Goal: Information Seeking & Learning: Learn about a topic

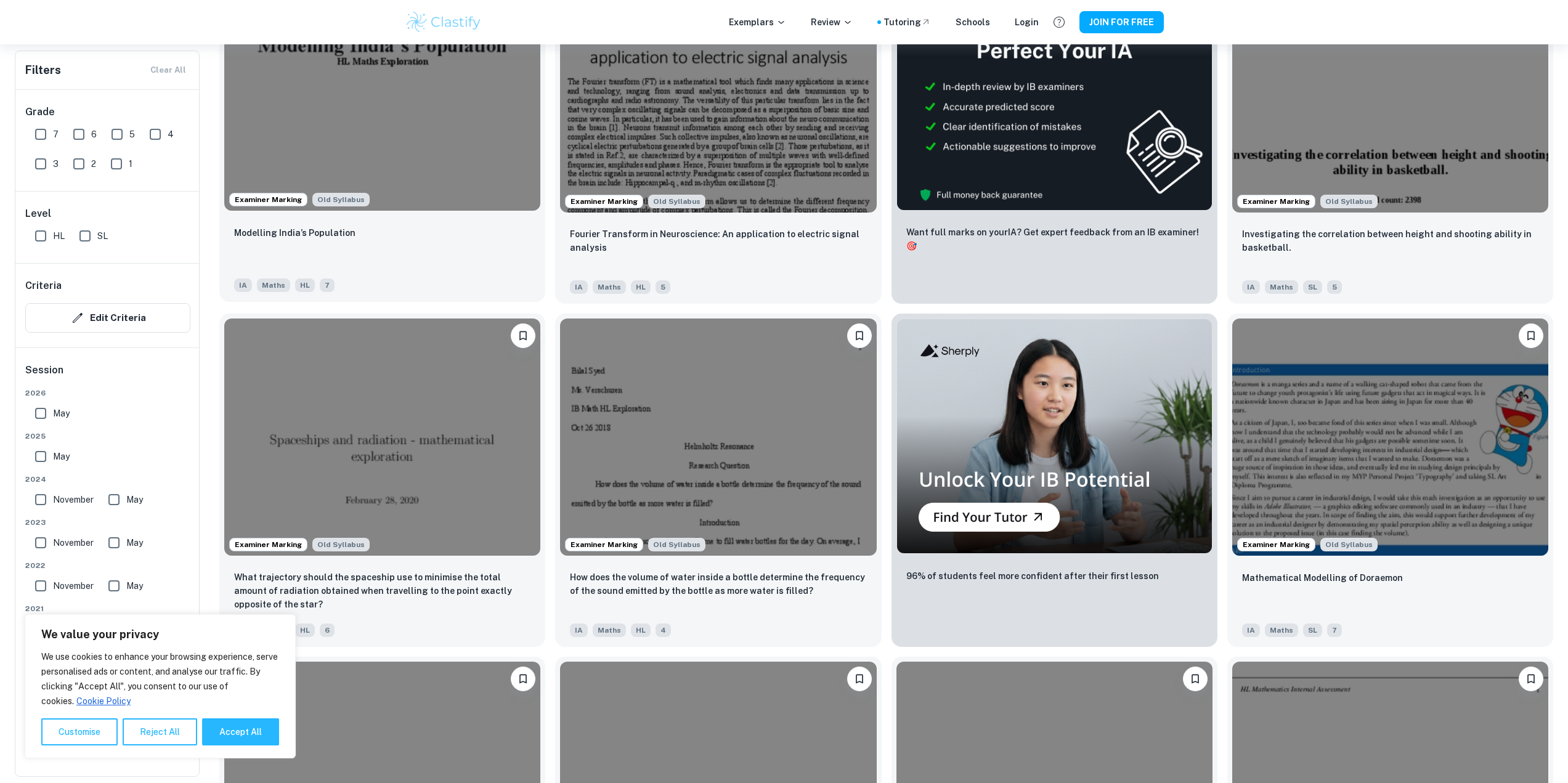
scroll to position [370, 0]
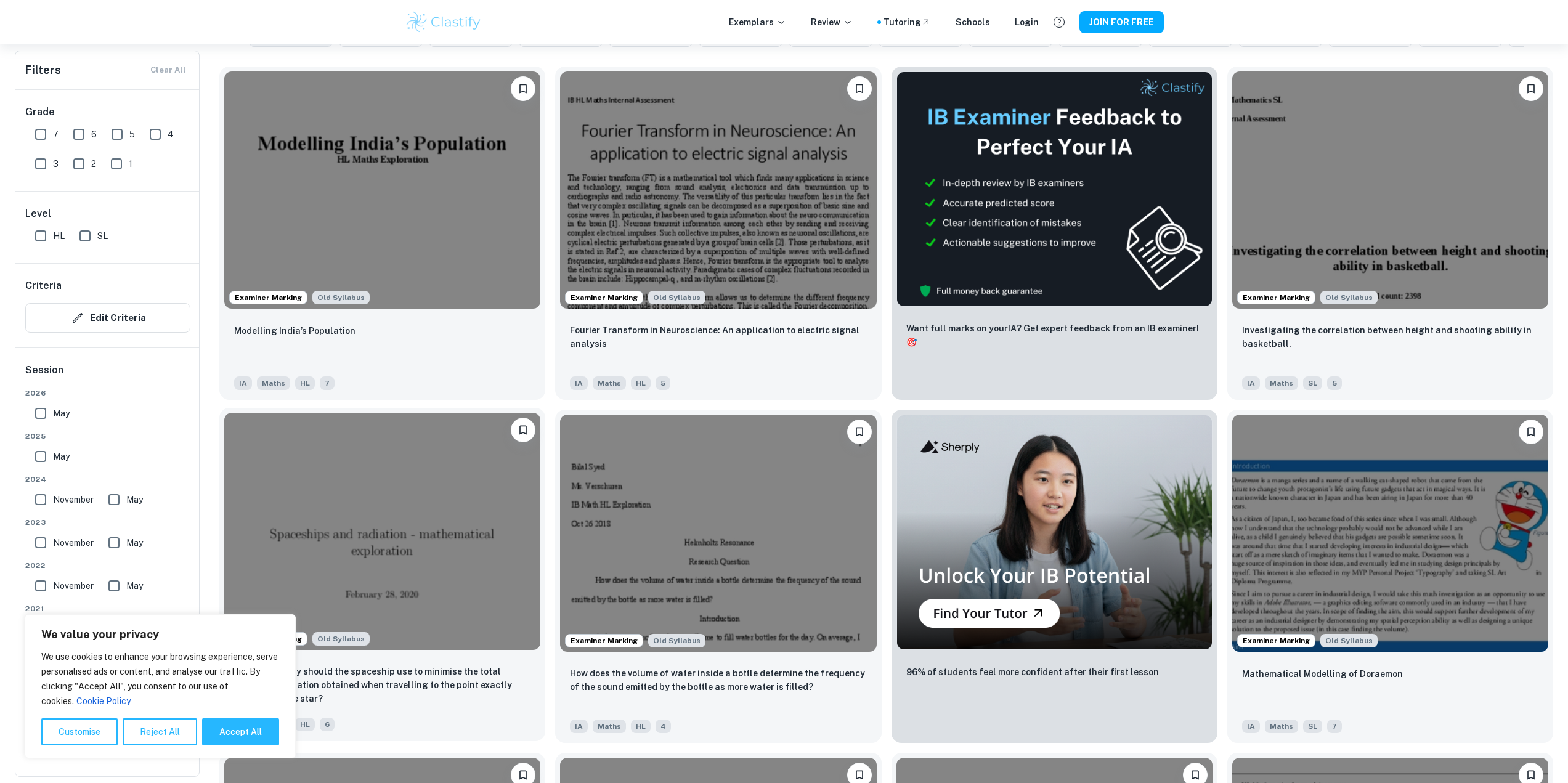
drag, startPoint x: 239, startPoint y: 740, endPoint x: 234, endPoint y: 733, distance: 8.6
click at [240, 740] on button "Accept All" at bounding box center [240, 732] width 77 height 27
checkbox input "true"
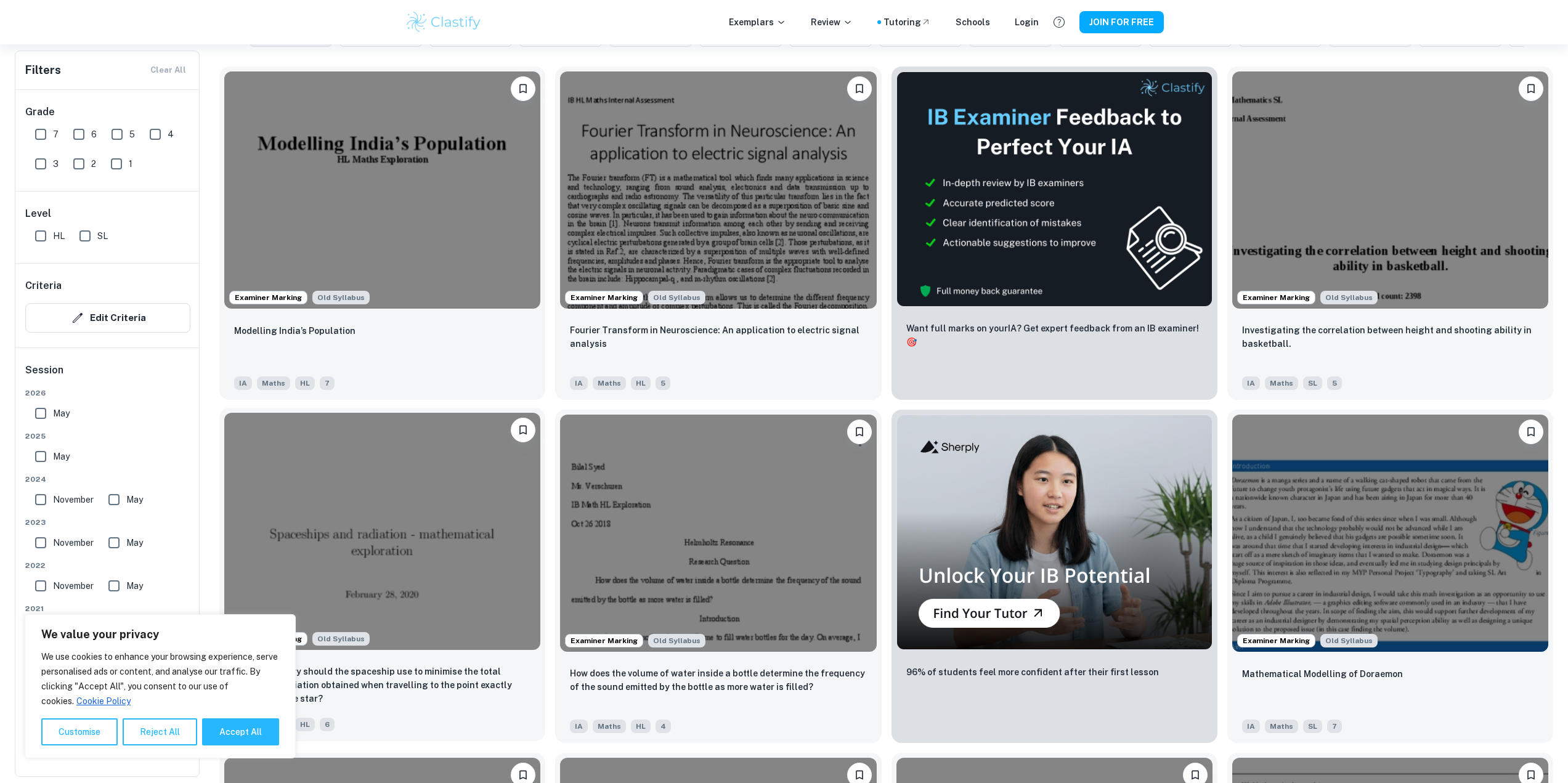
checkbox input "true"
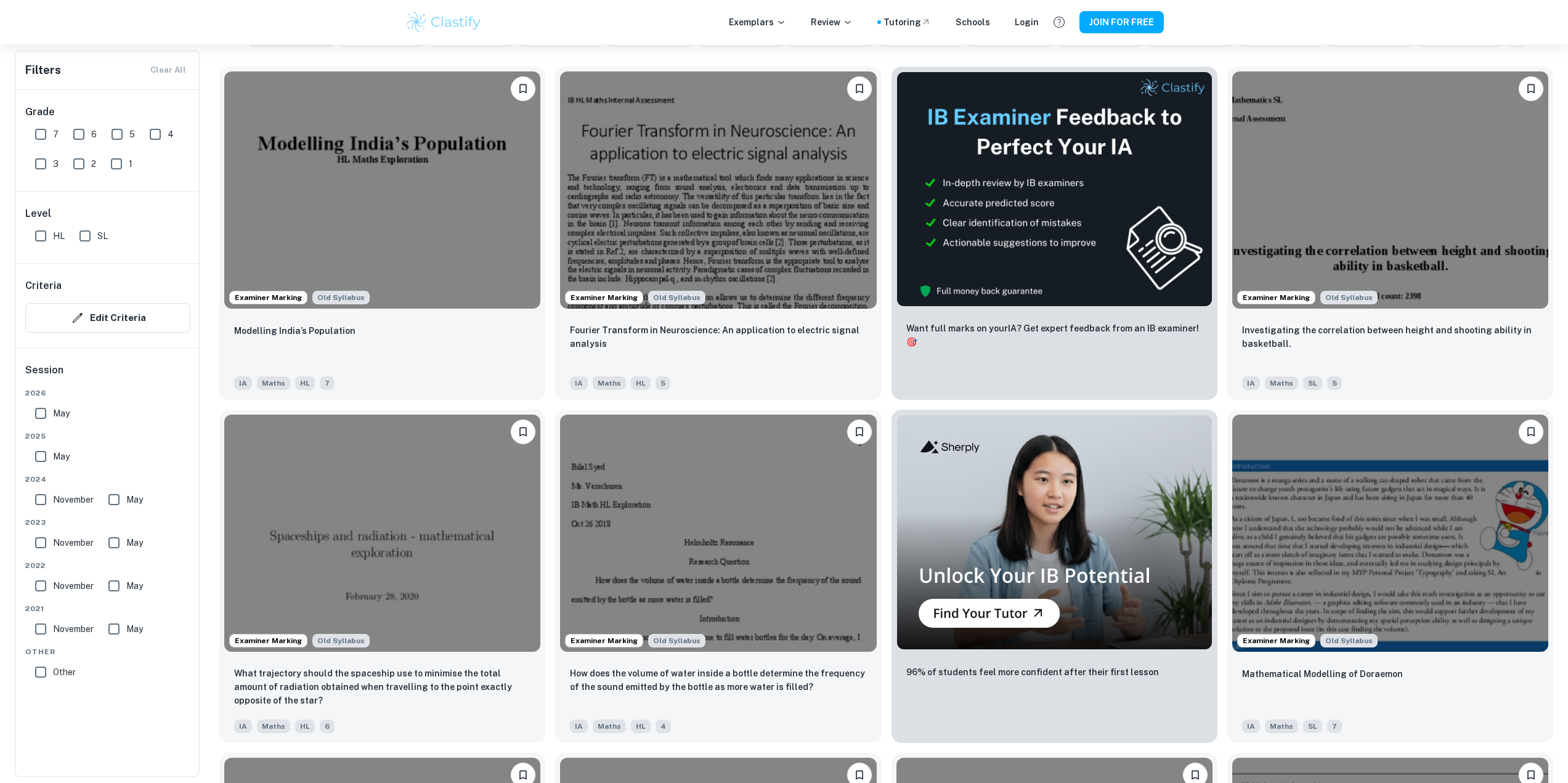
click at [36, 132] on input "7" at bounding box center [41, 134] width 25 height 25
checkbox input "true"
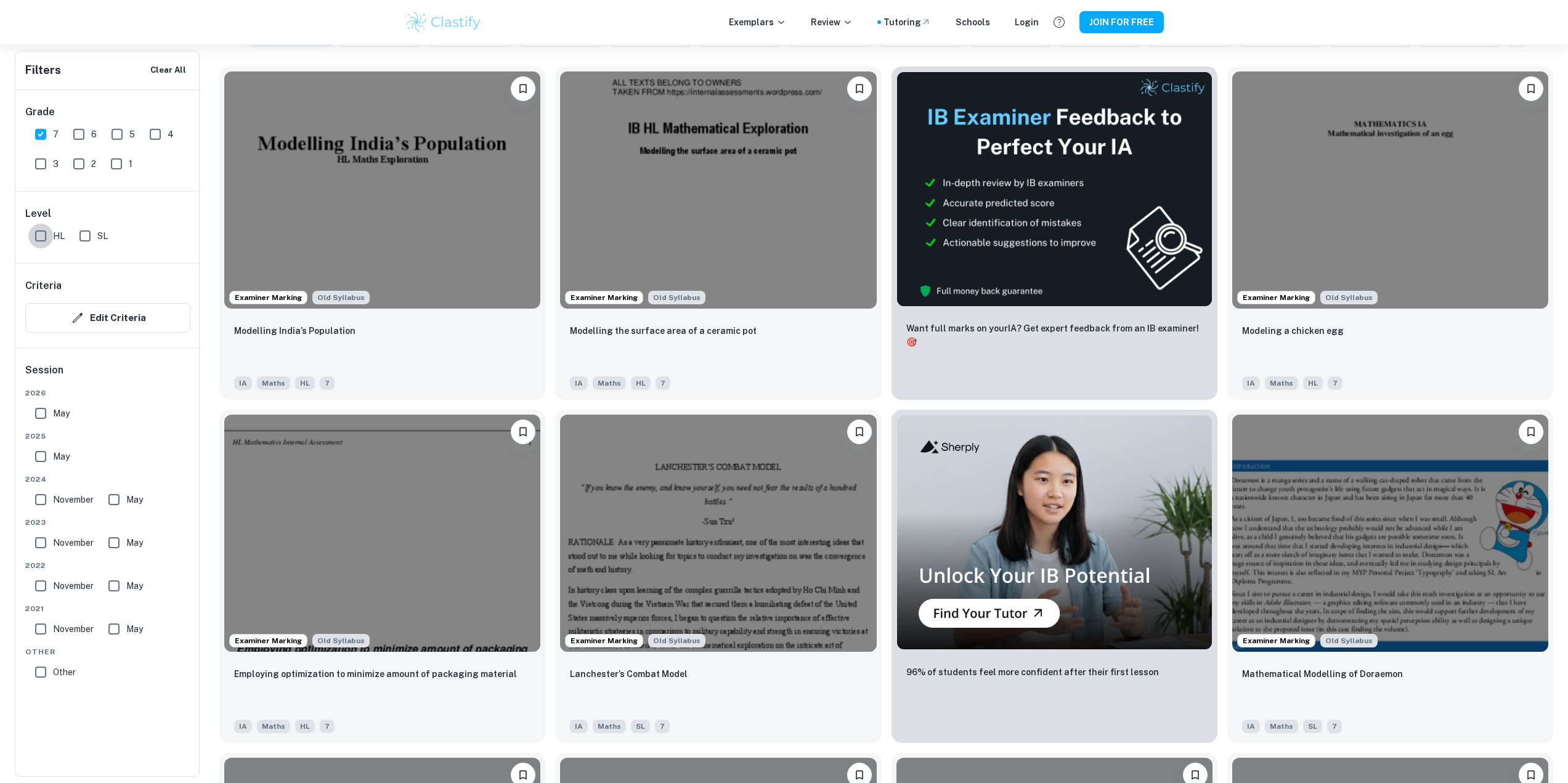
click at [39, 235] on input "HL" at bounding box center [41, 236] width 25 height 25
checkbox input "true"
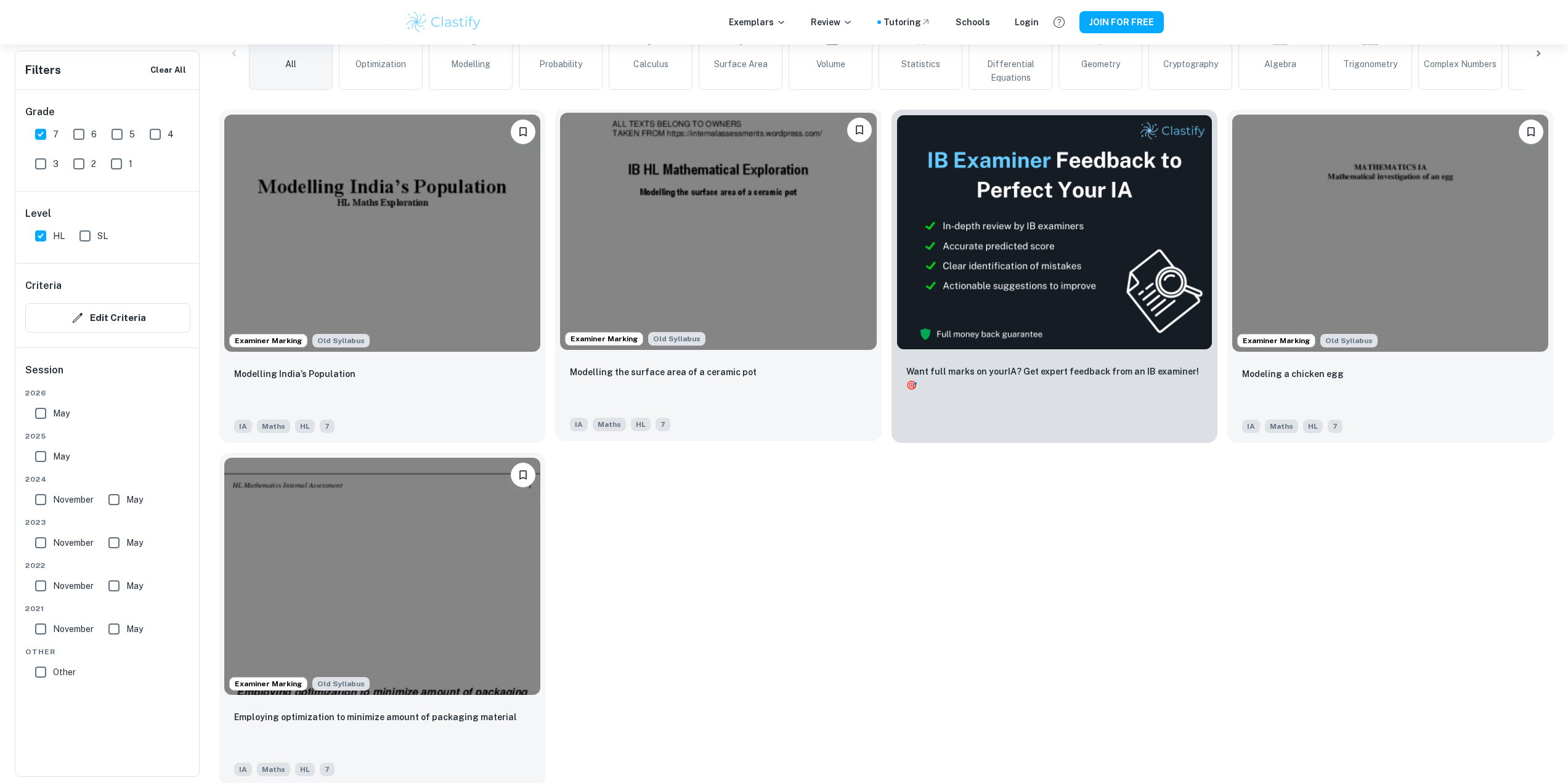
scroll to position [359, 0]
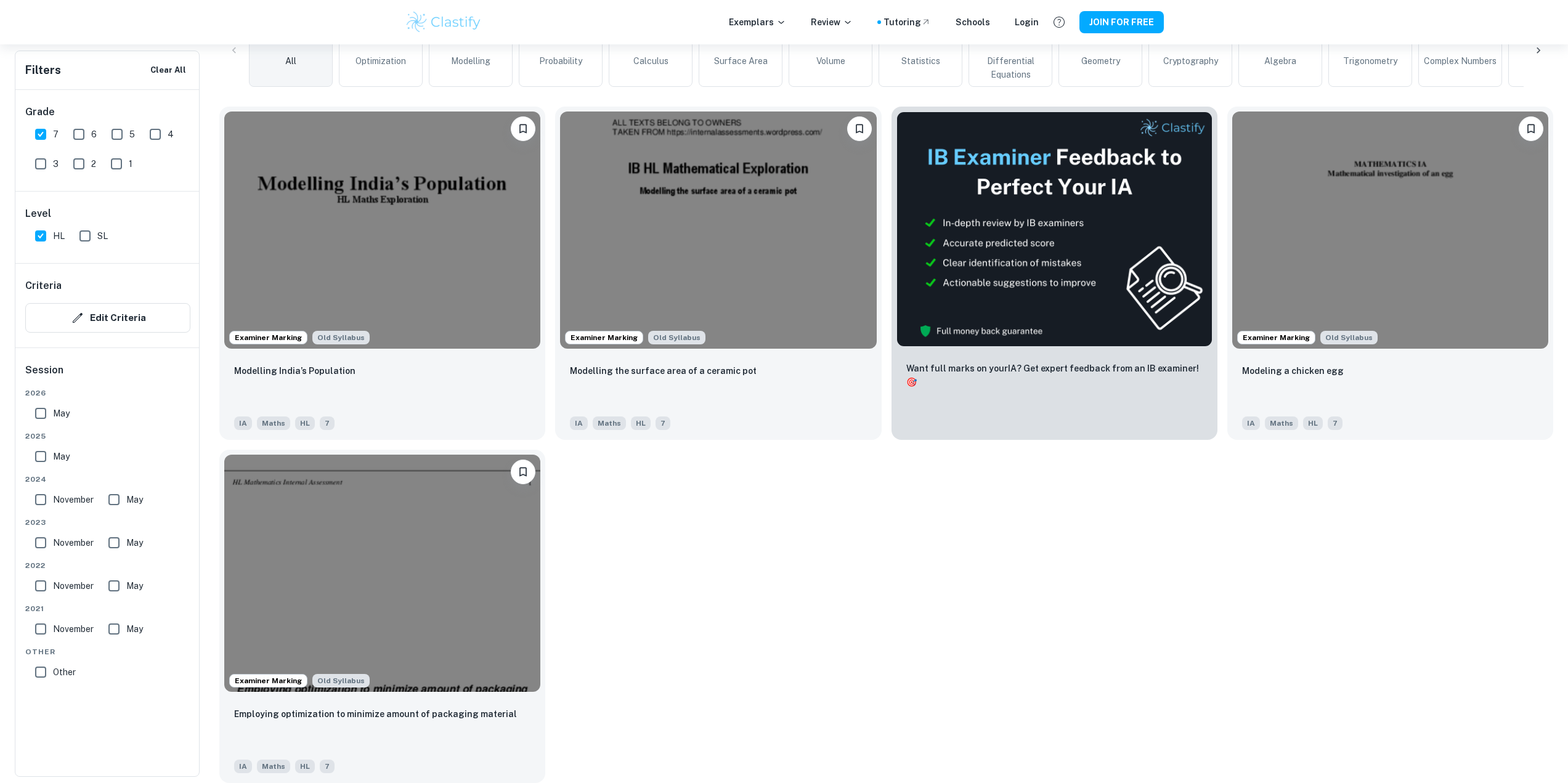
drag, startPoint x: 40, startPoint y: 454, endPoint x: 34, endPoint y: 404, distance: 50.4
click at [40, 451] on input "May" at bounding box center [41, 456] width 25 height 25
checkbox input "true"
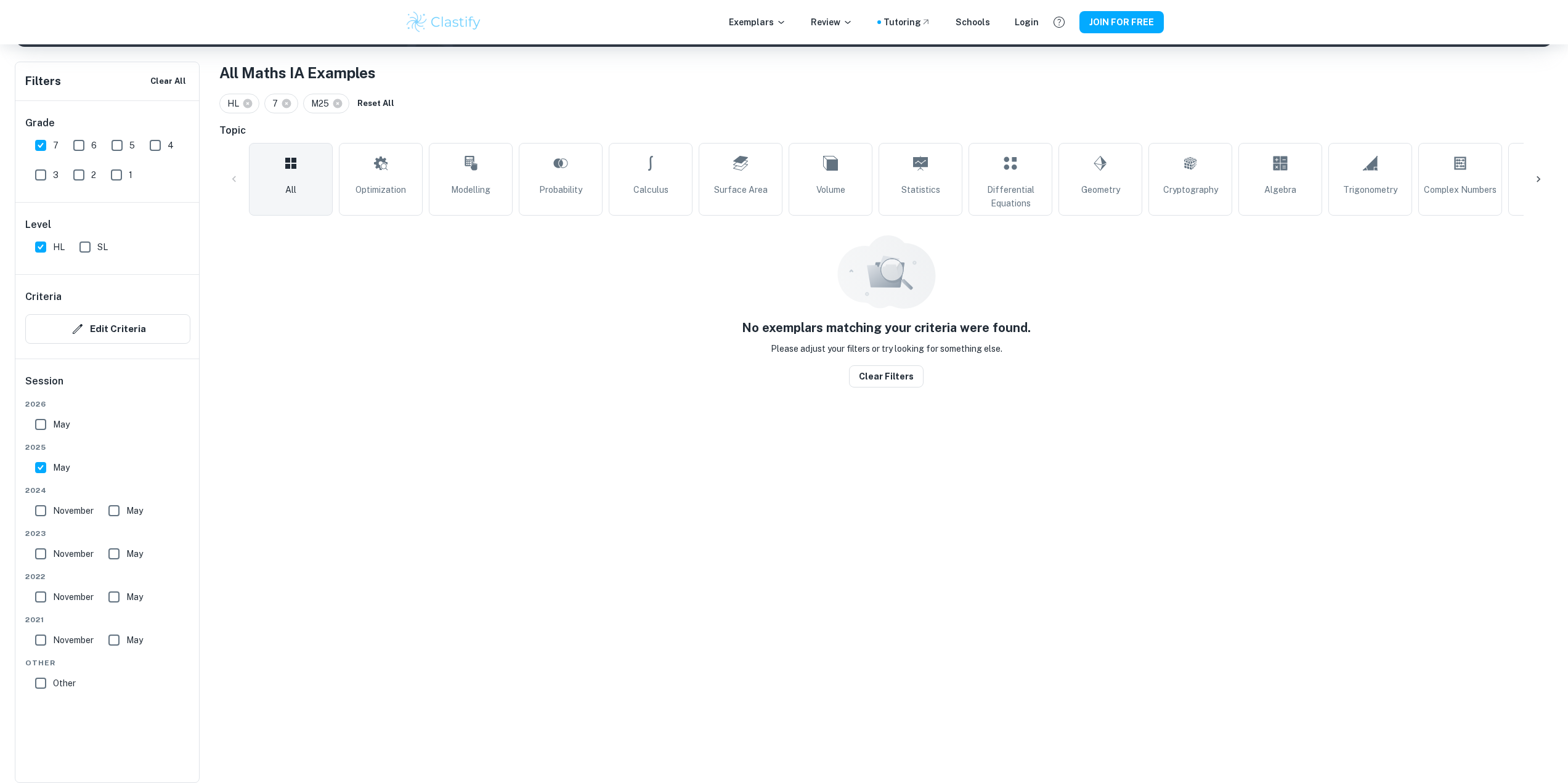
click at [34, 404] on div "[DATE]" at bounding box center [108, 418] width 165 height 38
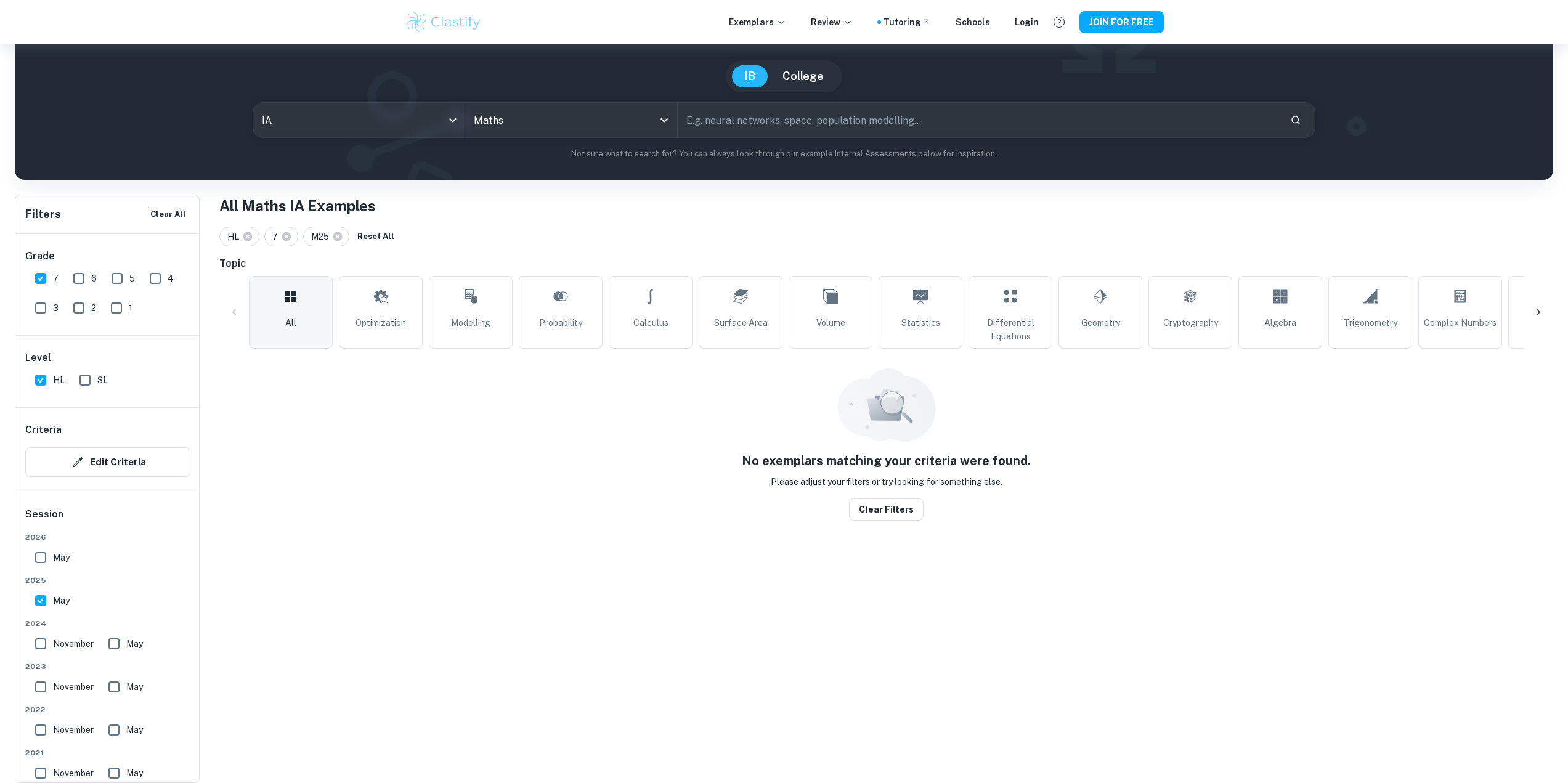
scroll to position [44, 0]
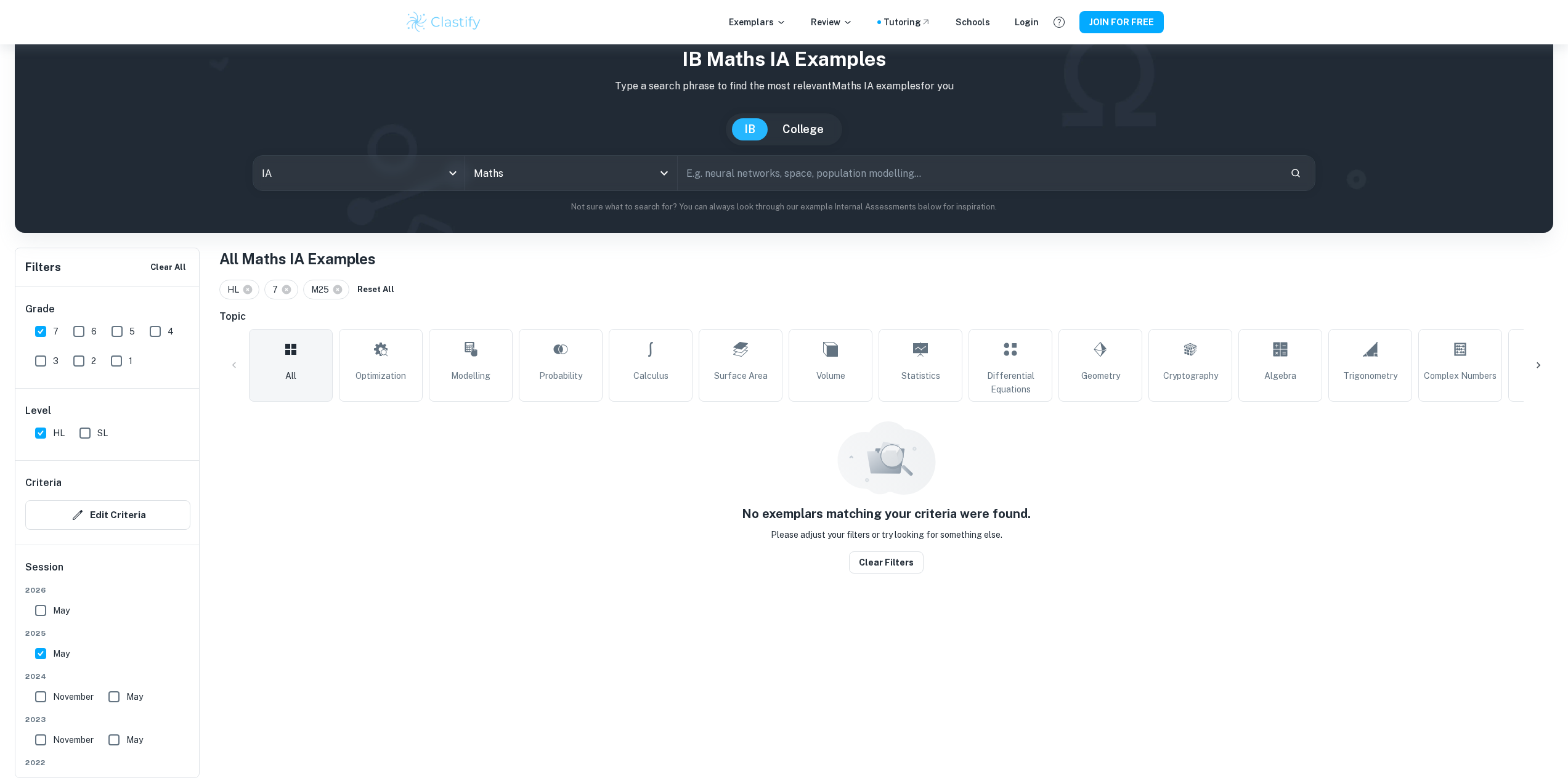
click at [41, 617] on input "May" at bounding box center [41, 610] width 25 height 25
checkbox input "true"
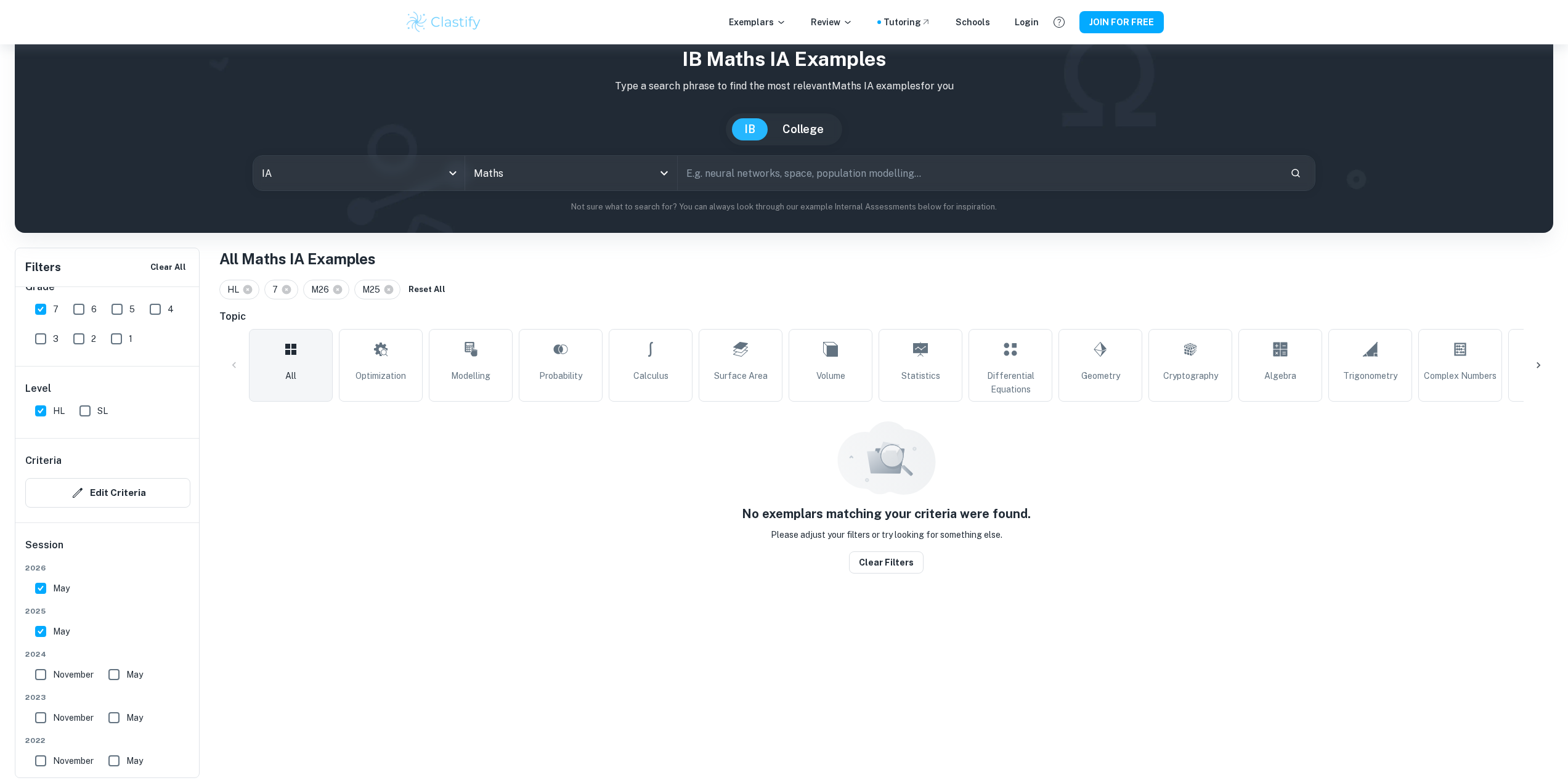
scroll to position [62, 0]
click at [123, 637] on input "May" at bounding box center [114, 635] width 25 height 25
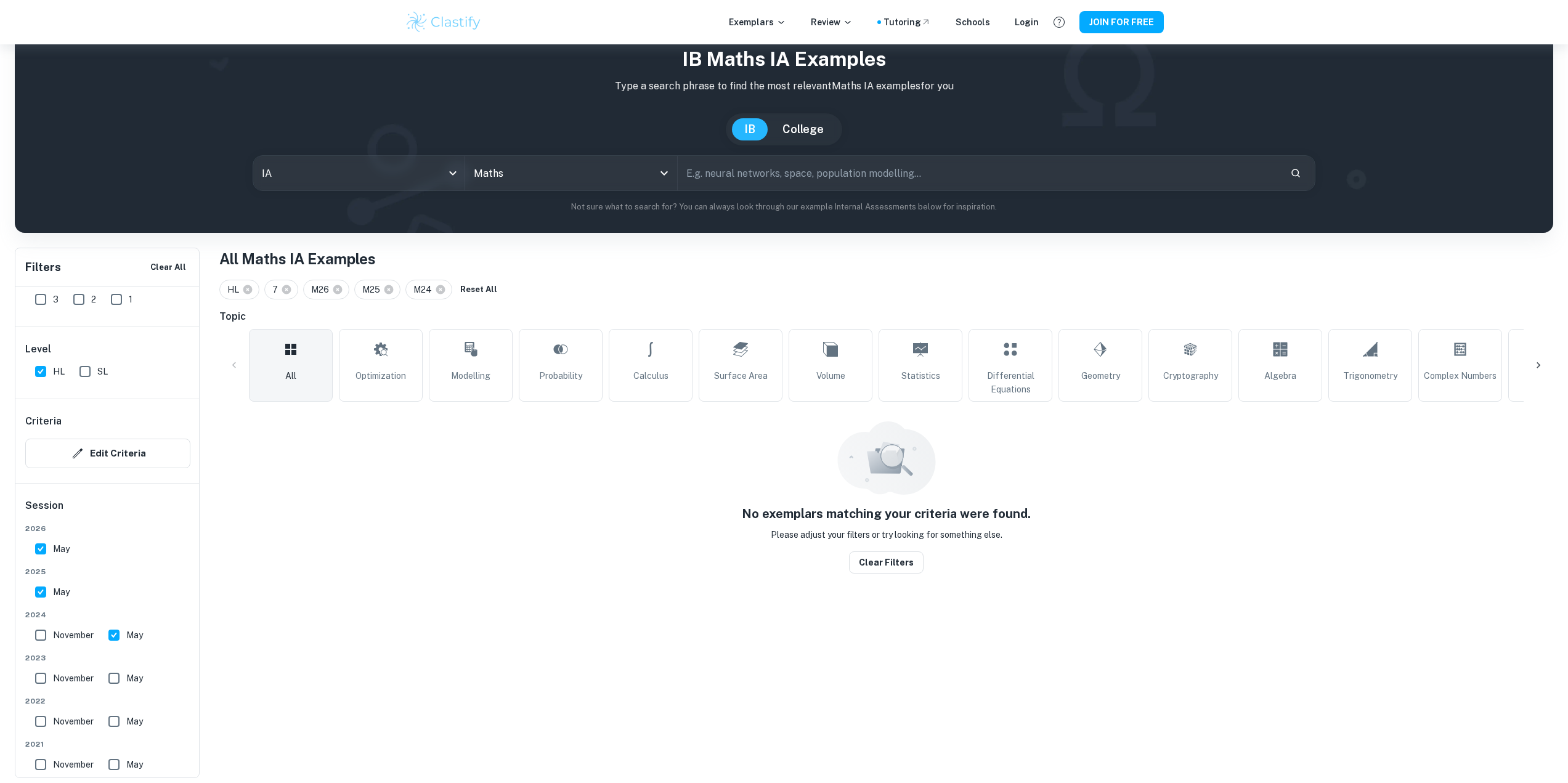
drag, startPoint x: 123, startPoint y: 637, endPoint x: 48, endPoint y: 610, distance: 79.7
click at [121, 637] on input "May" at bounding box center [114, 635] width 25 height 25
checkbox input "false"
click at [45, 596] on input "May" at bounding box center [41, 592] width 25 height 25
checkbox input "false"
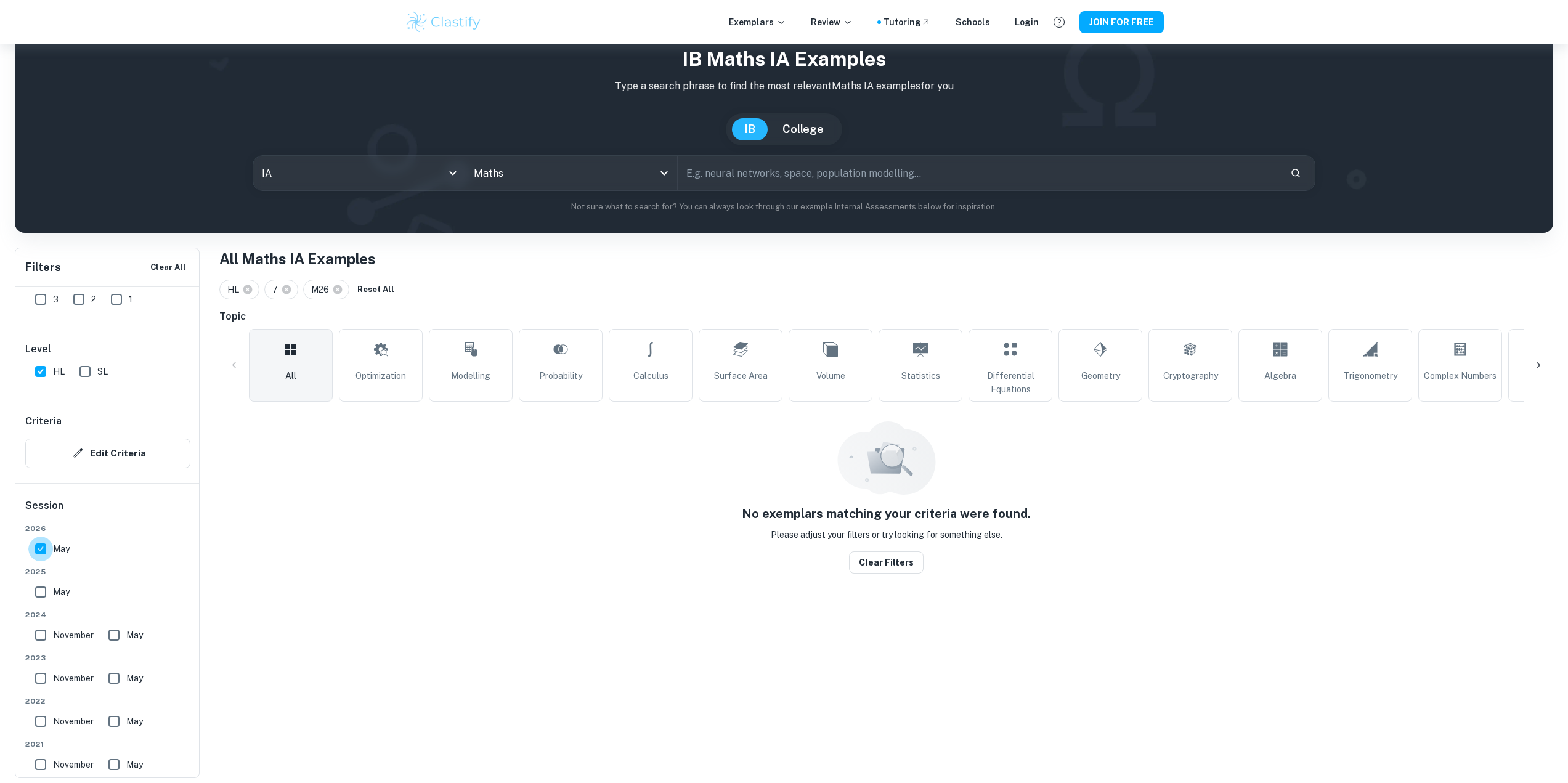
click at [48, 545] on input "May" at bounding box center [41, 548] width 25 height 25
checkbox input "false"
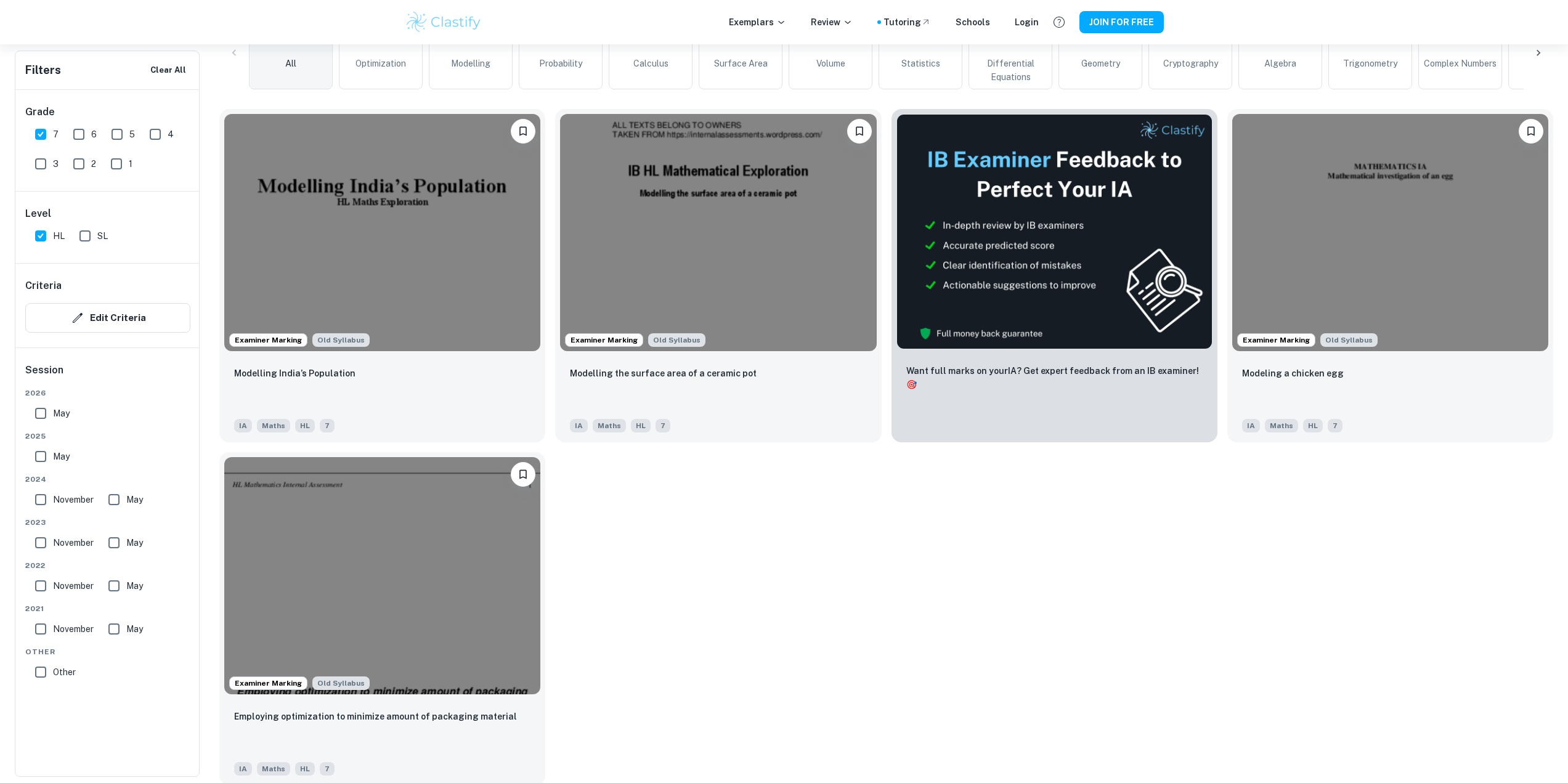
scroll to position [359, 0]
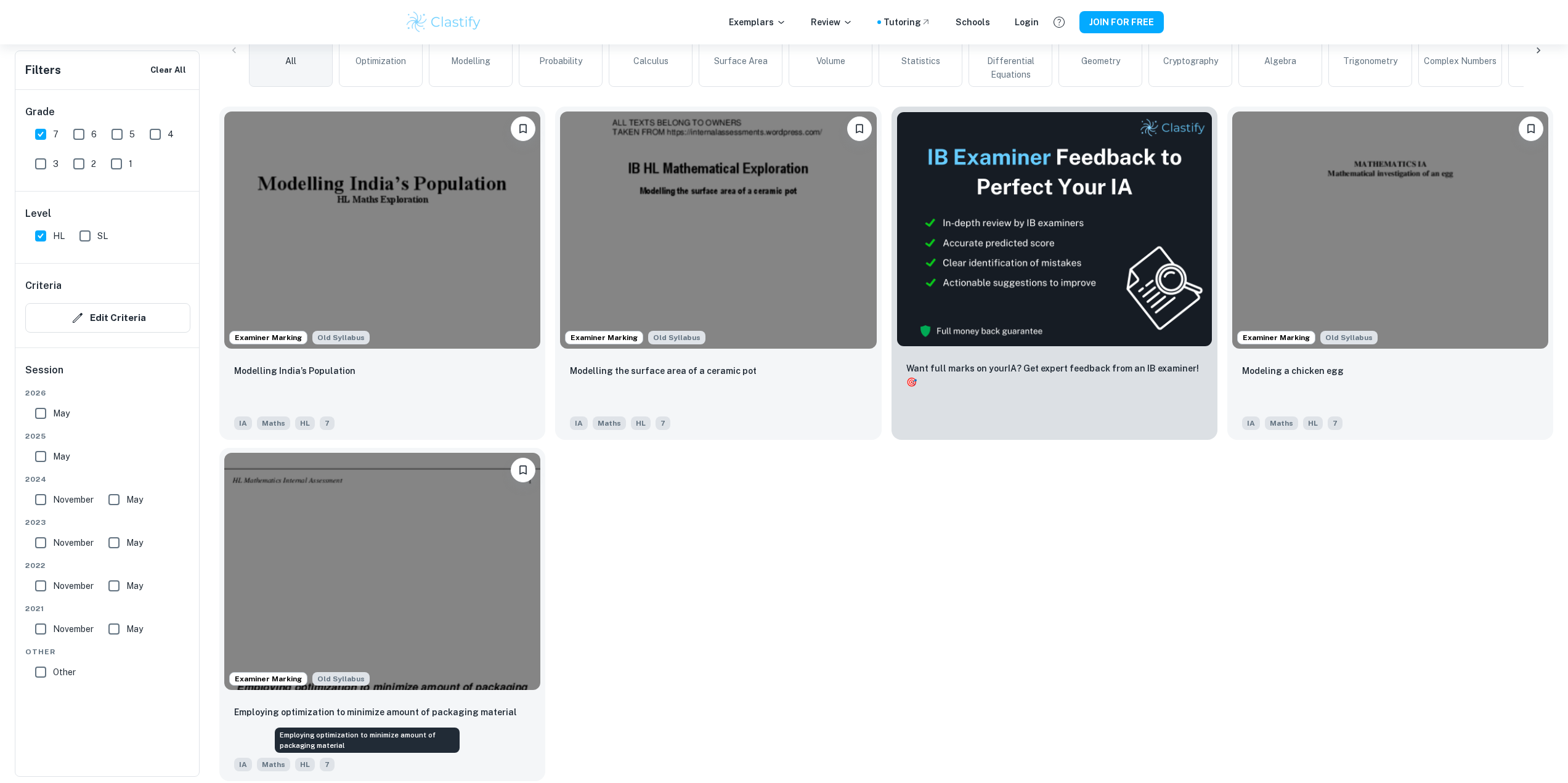
click at [468, 716] on p "Employing optimization to minimize amount of packaging material" at bounding box center [375, 712] width 283 height 13
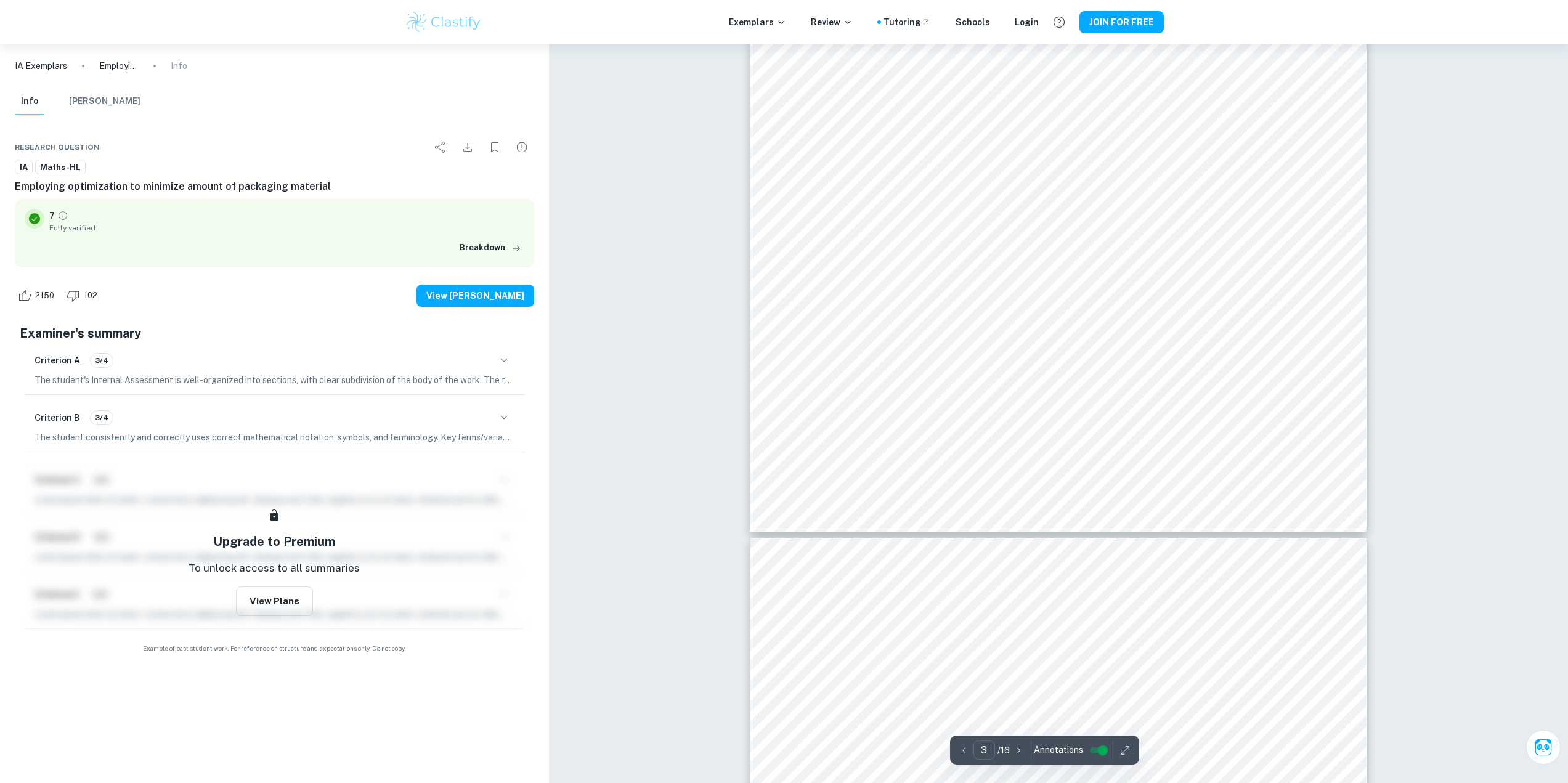
scroll to position [2464, 0]
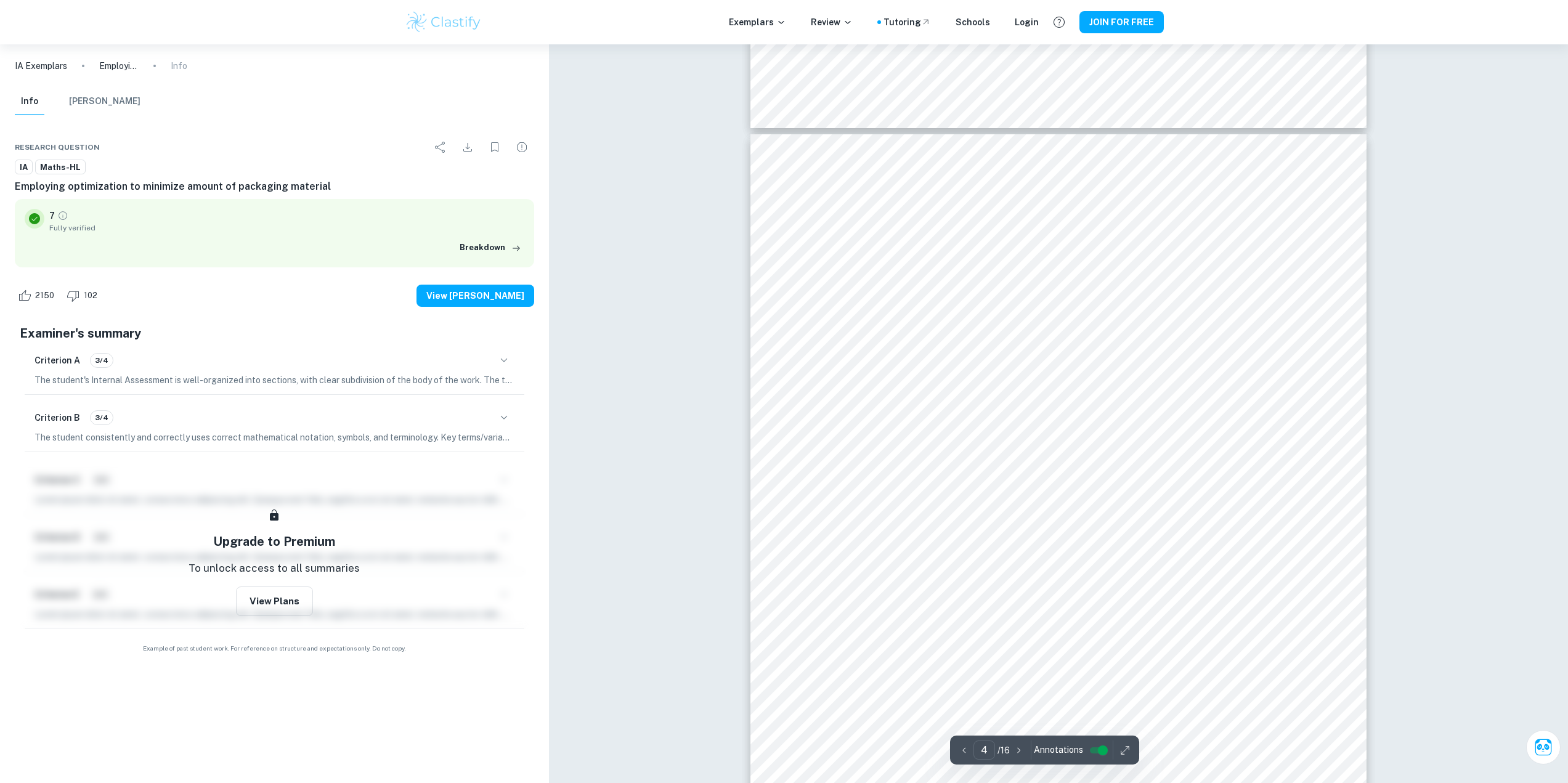
scroll to position [2772, 0]
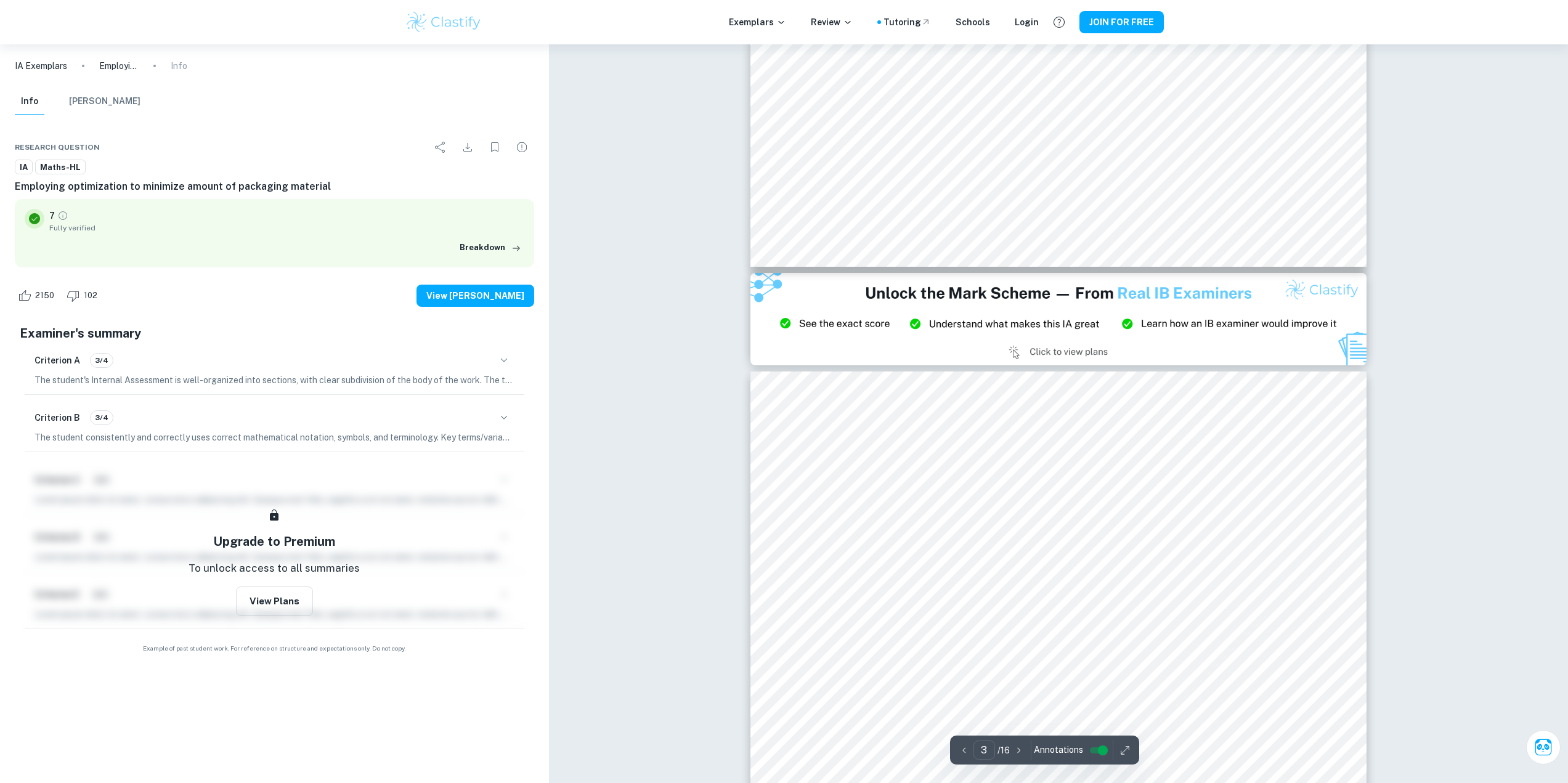
type input "2"
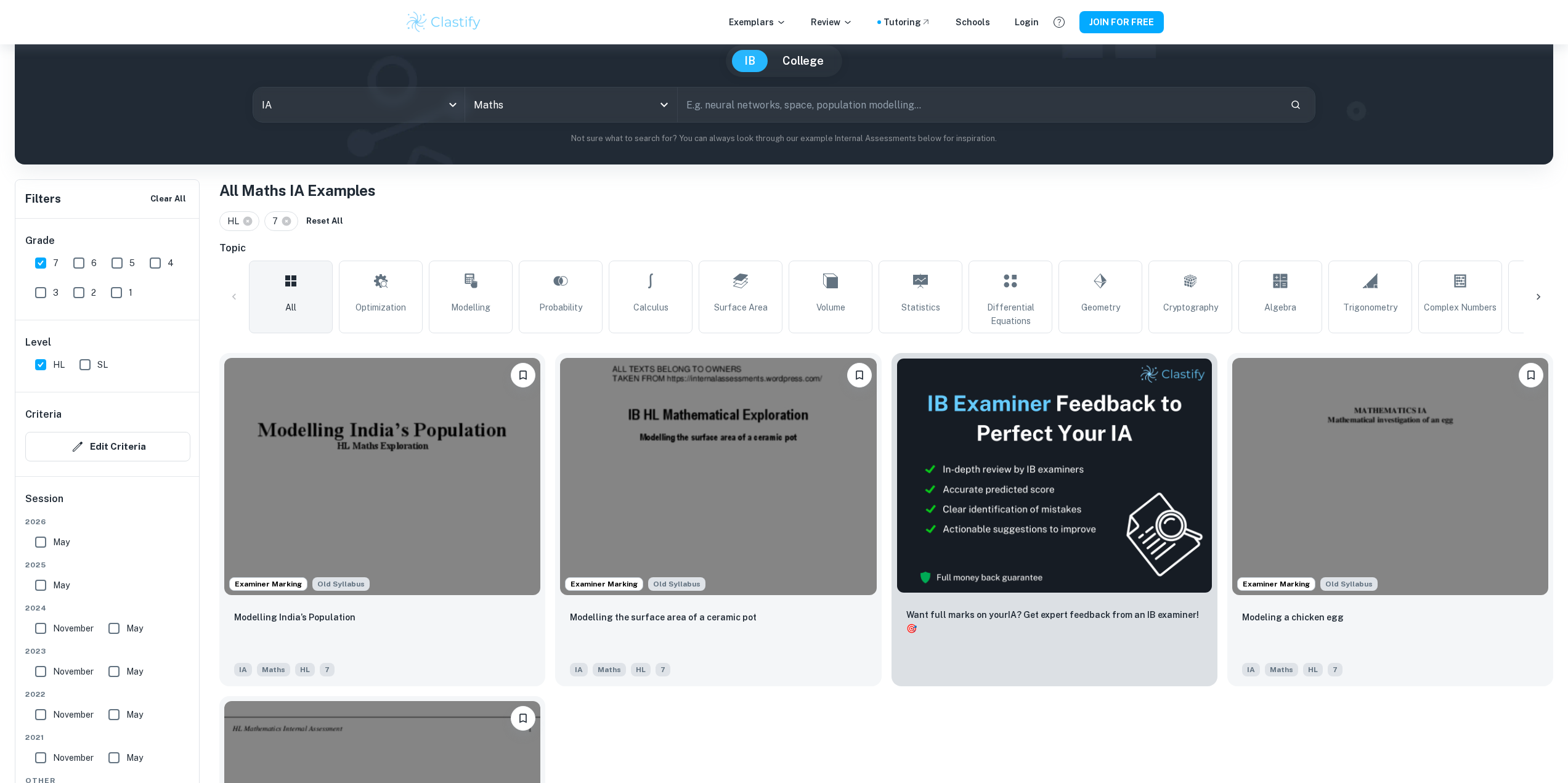
scroll to position [359, 0]
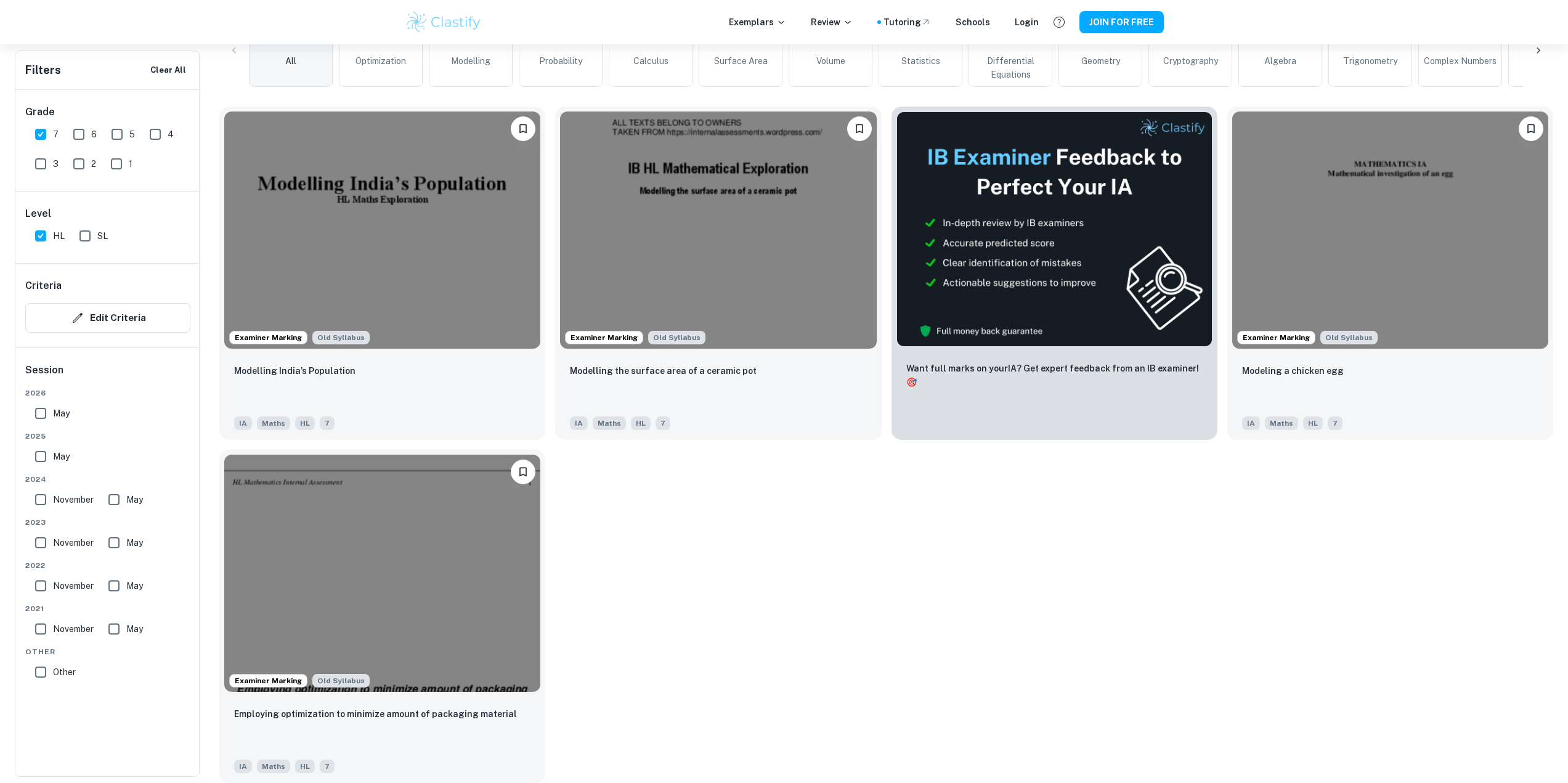
drag, startPoint x: 41, startPoint y: 130, endPoint x: 89, endPoint y: 146, distance: 50.6
click at [41, 130] on input "7" at bounding box center [41, 134] width 25 height 25
checkbox input "false"
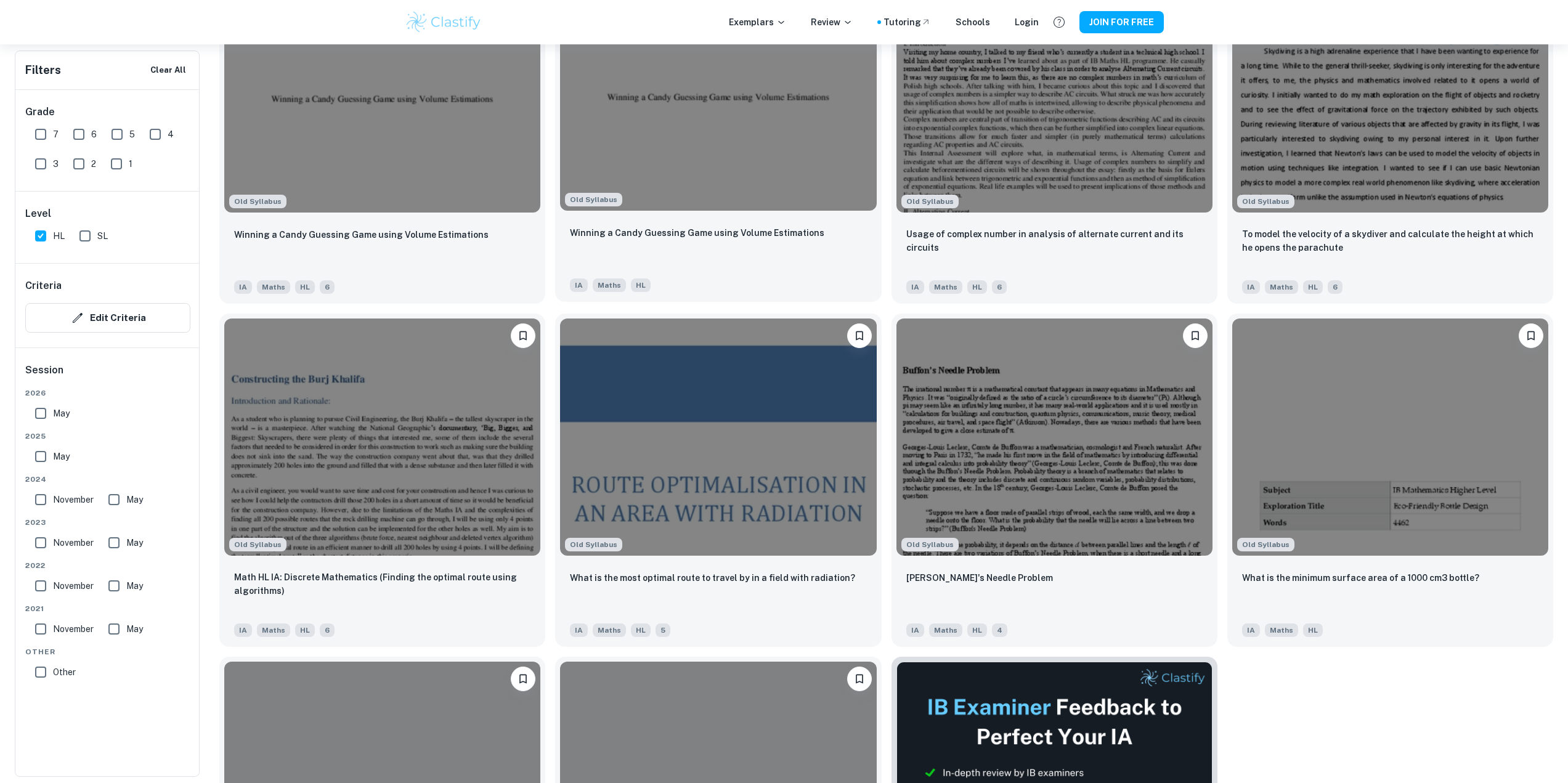
scroll to position [2577, 0]
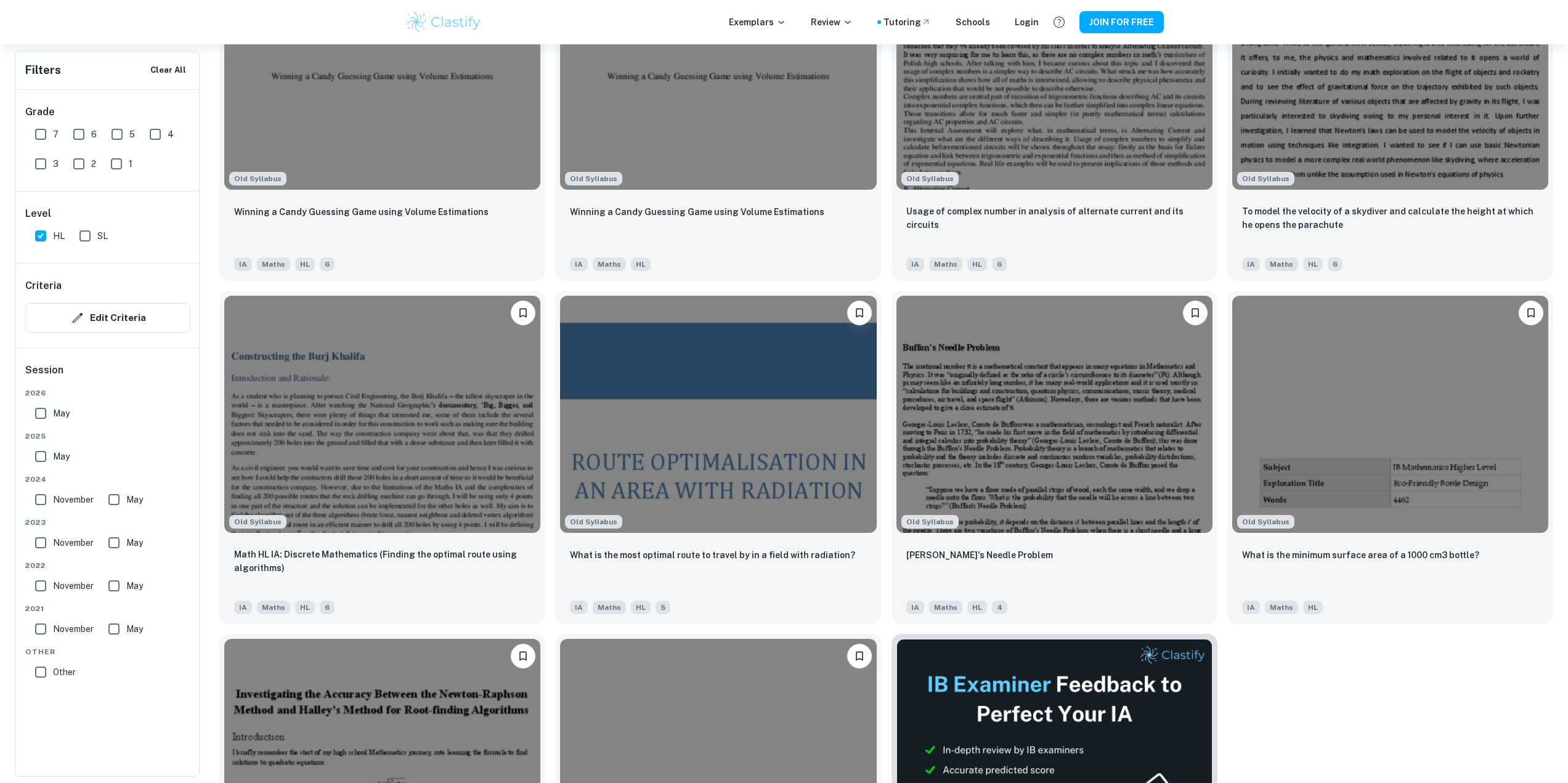
click at [888, 287] on div "Old Syllabus Buffon's Needle Problem IA Maths HL 4" at bounding box center [1049, 453] width 336 height 343
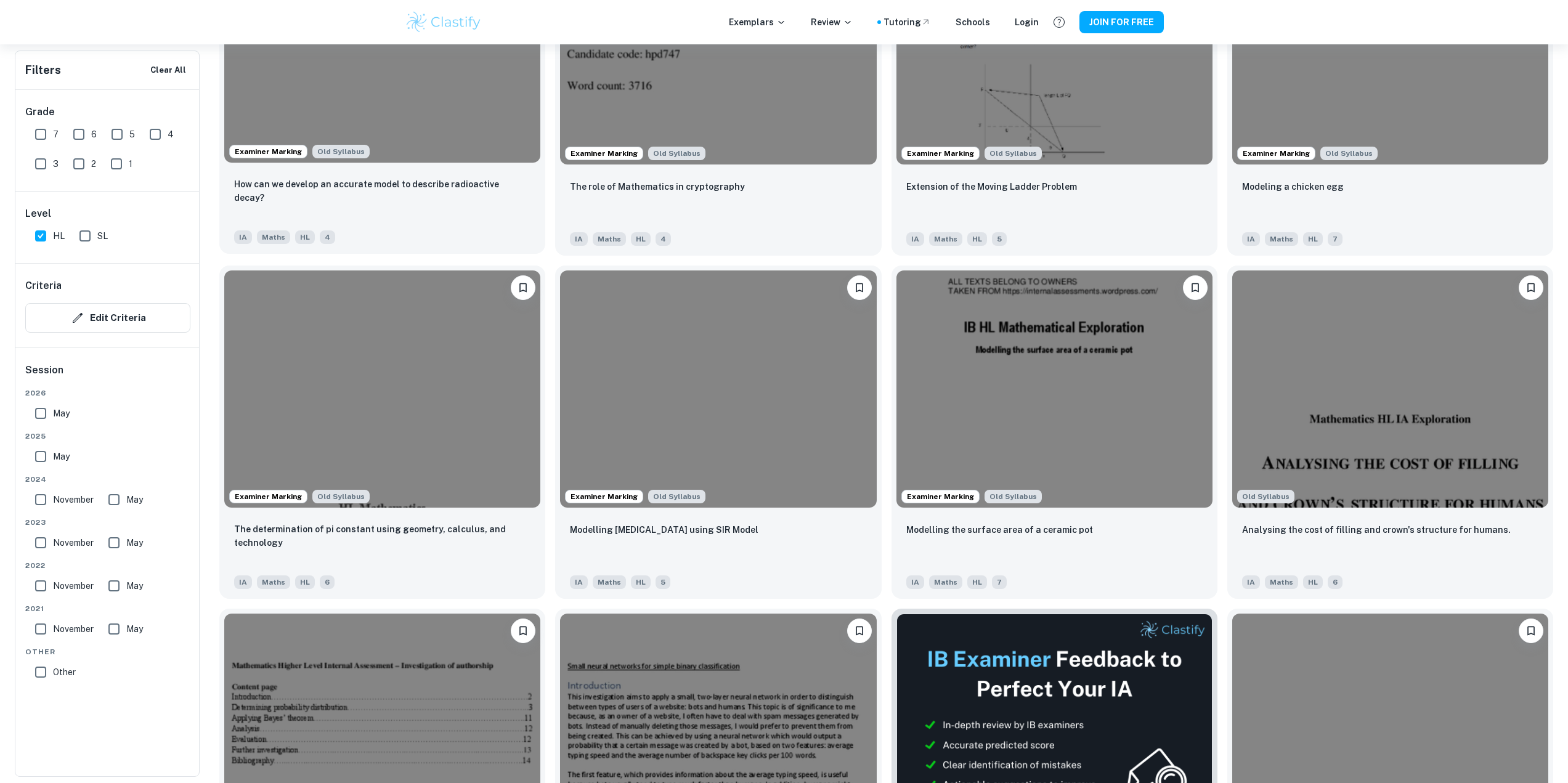
scroll to position [1220, 0]
